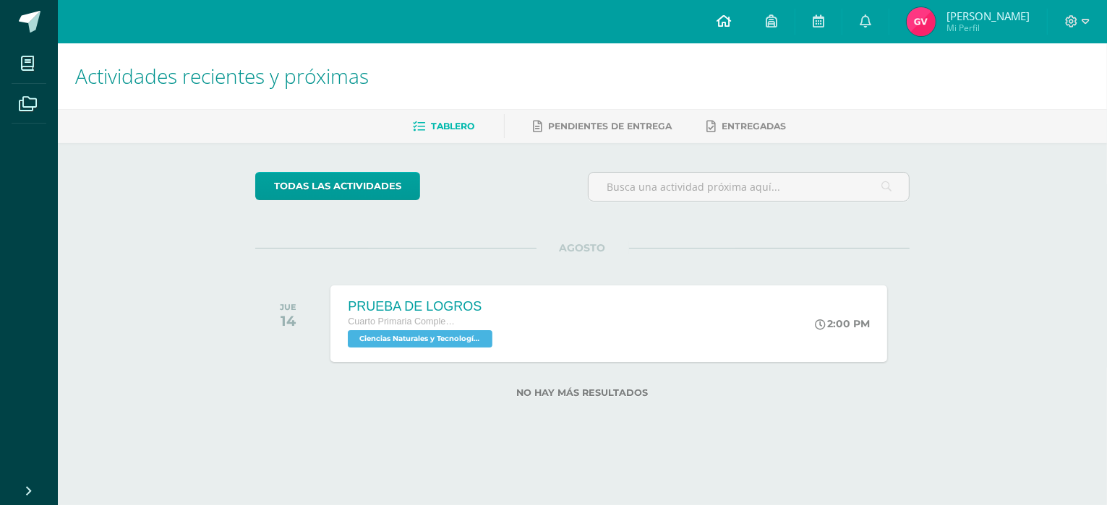
click at [731, 17] on icon at bounding box center [723, 20] width 14 height 13
click at [972, 25] on span "Mi Perfil" at bounding box center [987, 28] width 83 height 12
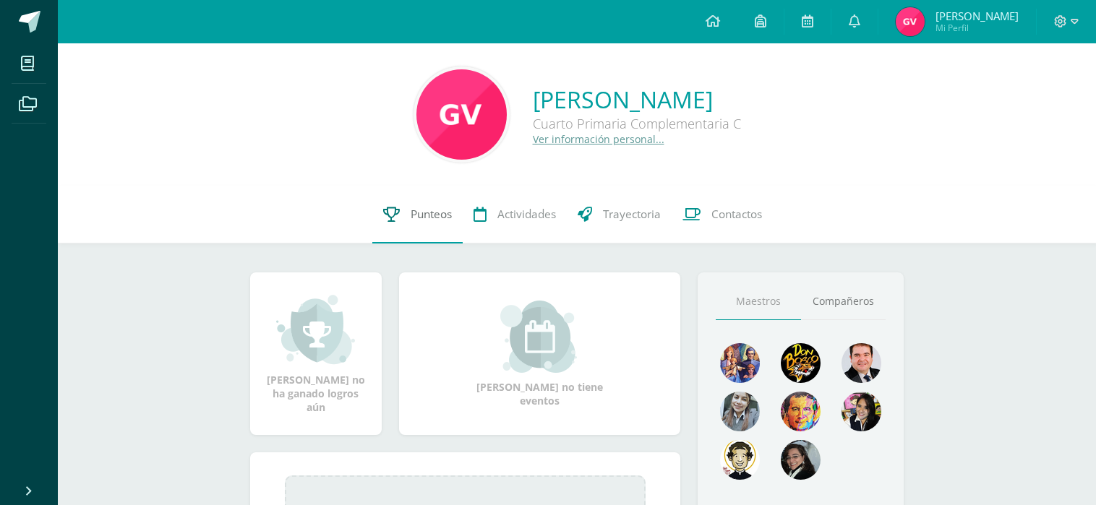
click at [425, 219] on span "Punteos" at bounding box center [431, 214] width 41 height 15
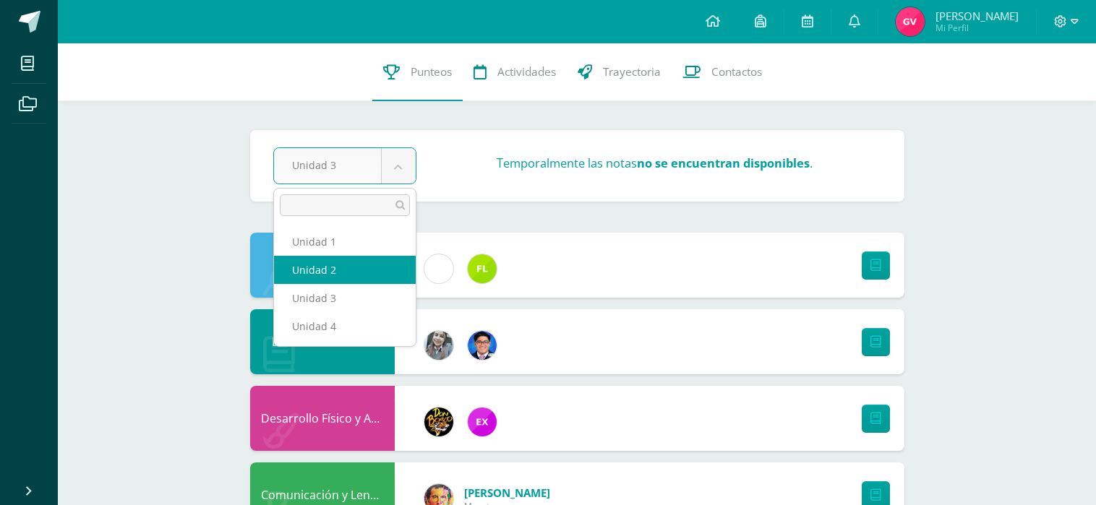
select select "Unidad 2"
